Goal: Task Accomplishment & Management: Complete application form

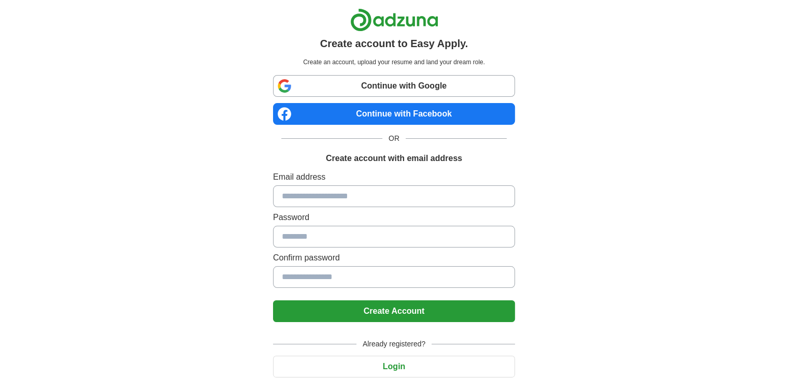
click at [315, 193] on input at bounding box center [394, 196] width 242 height 22
type input "**********"
click at [315, 234] on input at bounding box center [394, 237] width 242 height 22
click at [324, 245] on input at bounding box center [394, 237] width 242 height 22
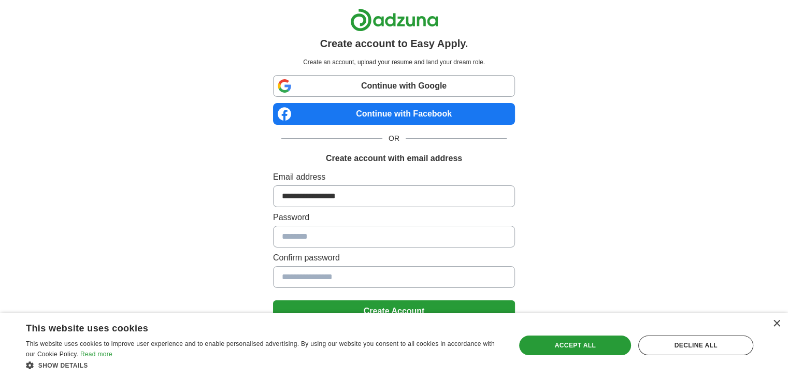
click at [188, 170] on div "**********" at bounding box center [394, 208] width 646 height 416
click at [328, 230] on input at bounding box center [394, 237] width 242 height 22
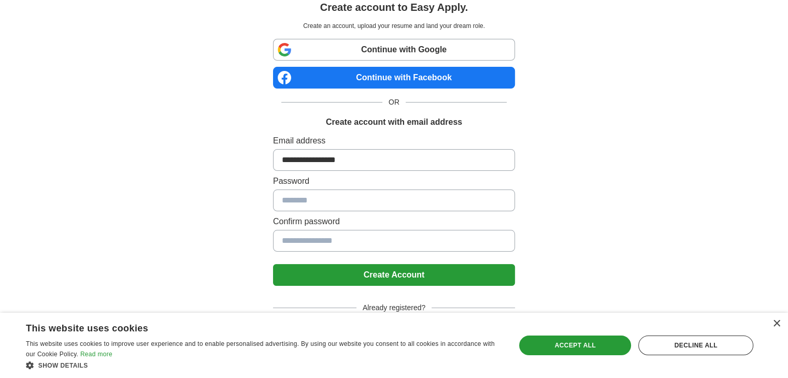
click at [304, 195] on input at bounding box center [394, 201] width 242 height 22
drag, startPoint x: 304, startPoint y: 195, endPoint x: 280, endPoint y: 204, distance: 25.7
click at [280, 204] on input at bounding box center [394, 201] width 242 height 22
click at [296, 195] on input at bounding box center [394, 201] width 242 height 22
click at [777, 324] on div "×" at bounding box center [776, 324] width 8 height 8
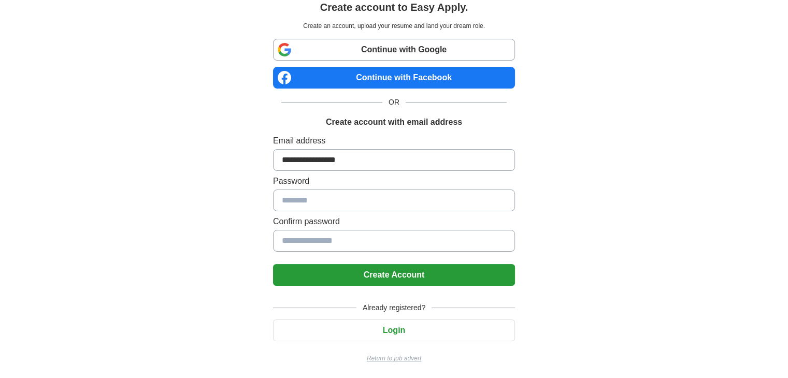
click at [389, 202] on input at bounding box center [394, 201] width 242 height 22
